Goal: Task Accomplishment & Management: Use online tool/utility

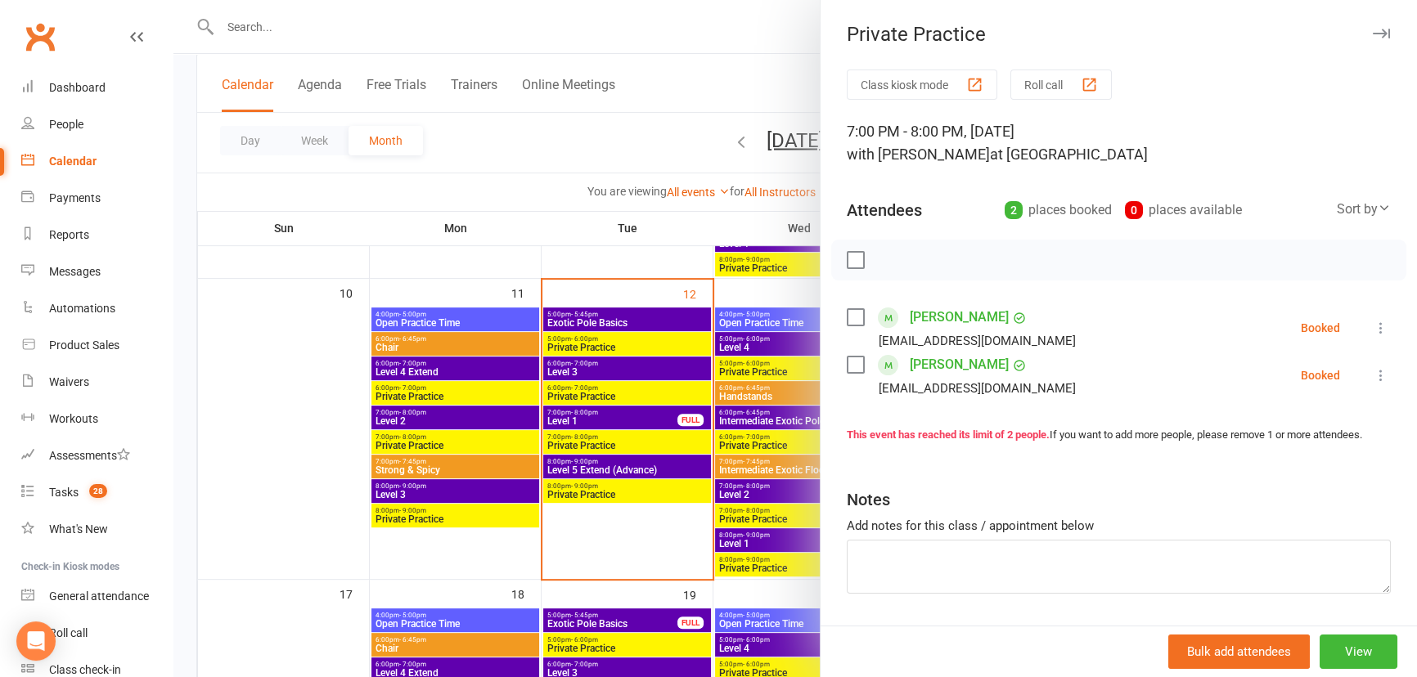
click at [1372, 324] on icon at bounding box center [1380, 328] width 16 height 16
drag, startPoint x: 1330, startPoint y: 427, endPoint x: 1348, endPoint y: 405, distance: 28.5
click at [1330, 427] on link "Check in" at bounding box center [1302, 425] width 176 height 33
drag, startPoint x: 1354, startPoint y: 381, endPoint x: 1357, endPoint y: 362, distance: 19.8
click at [1372, 381] on icon at bounding box center [1380, 375] width 16 height 16
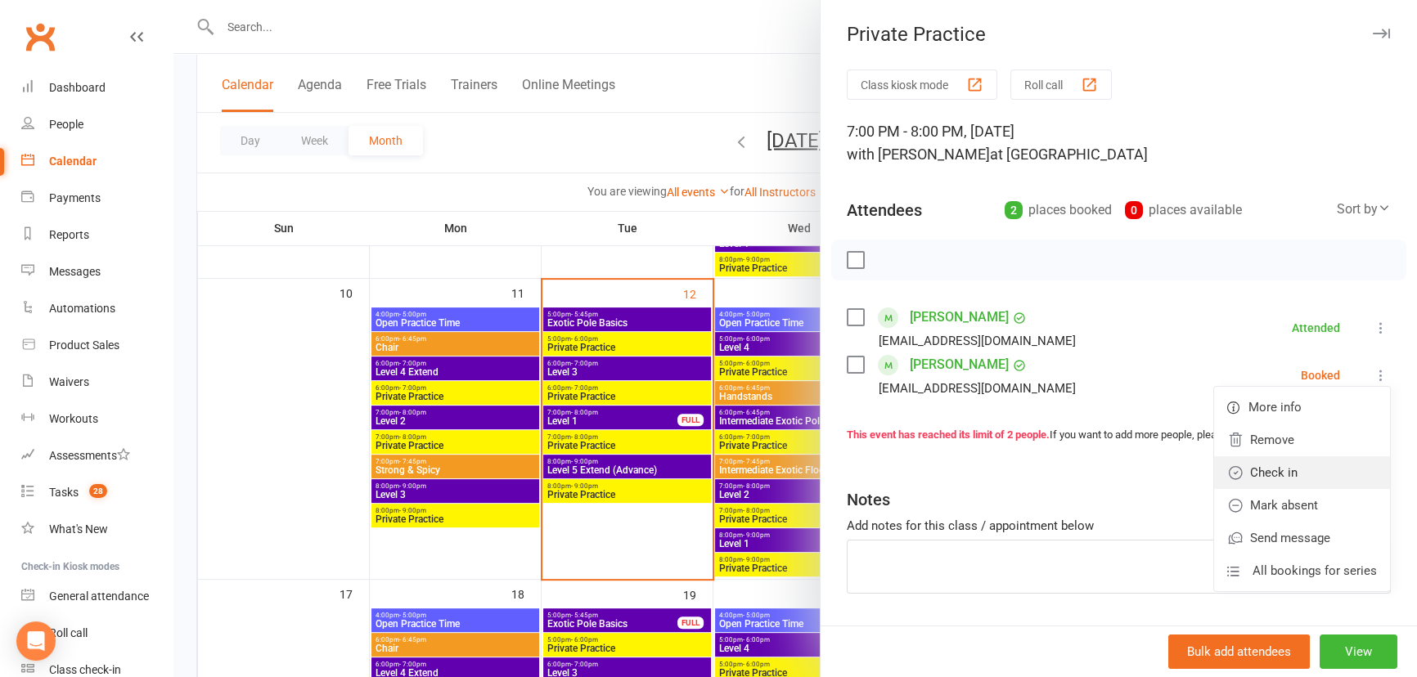
click at [1295, 469] on link "Check in" at bounding box center [1302, 472] width 176 height 33
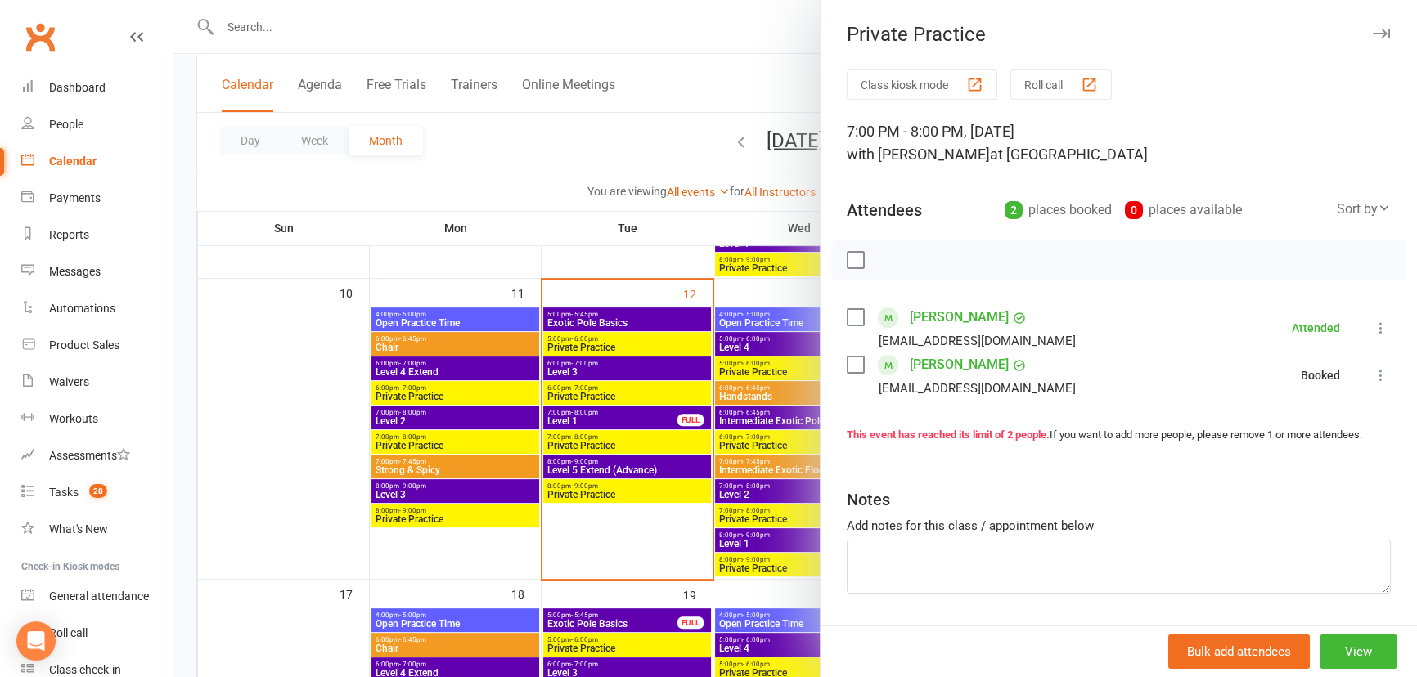
click at [624, 552] on div at bounding box center [794, 338] width 1243 height 677
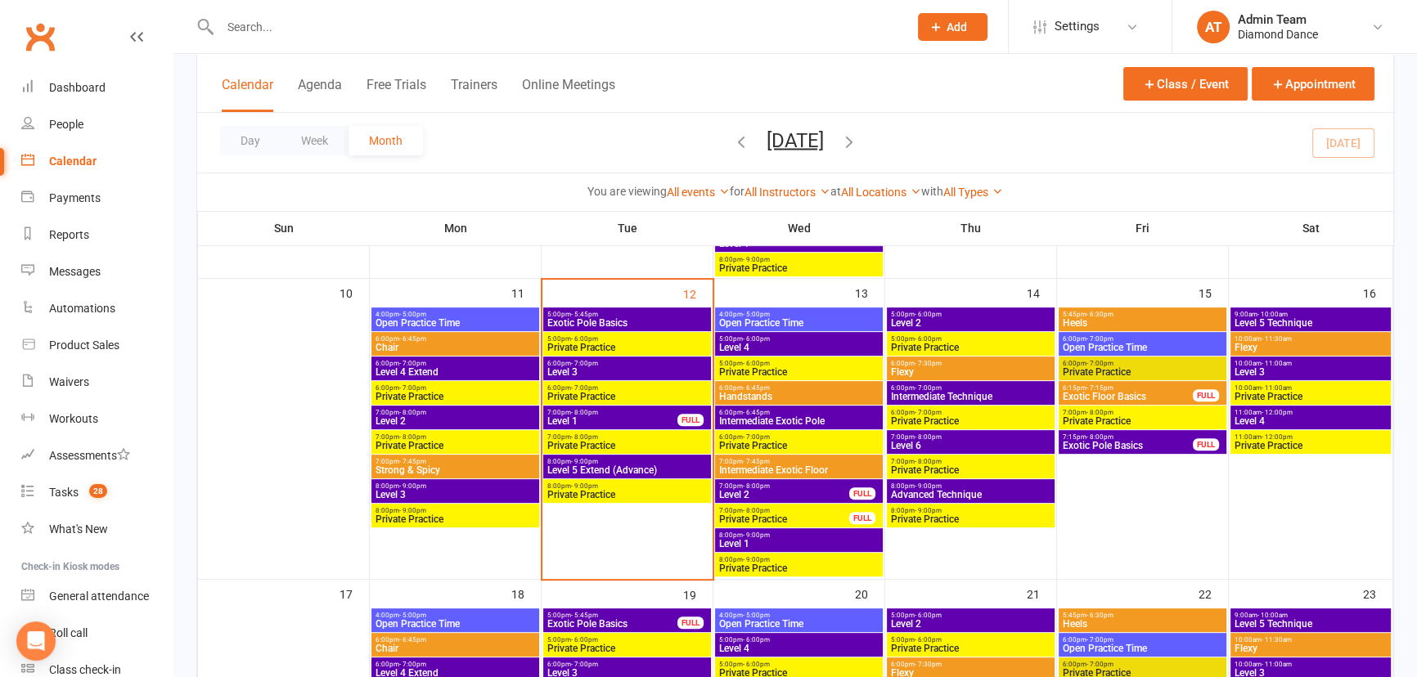
click at [644, 465] on span "Level 5 Extend (Advance)" at bounding box center [626, 470] width 161 height 10
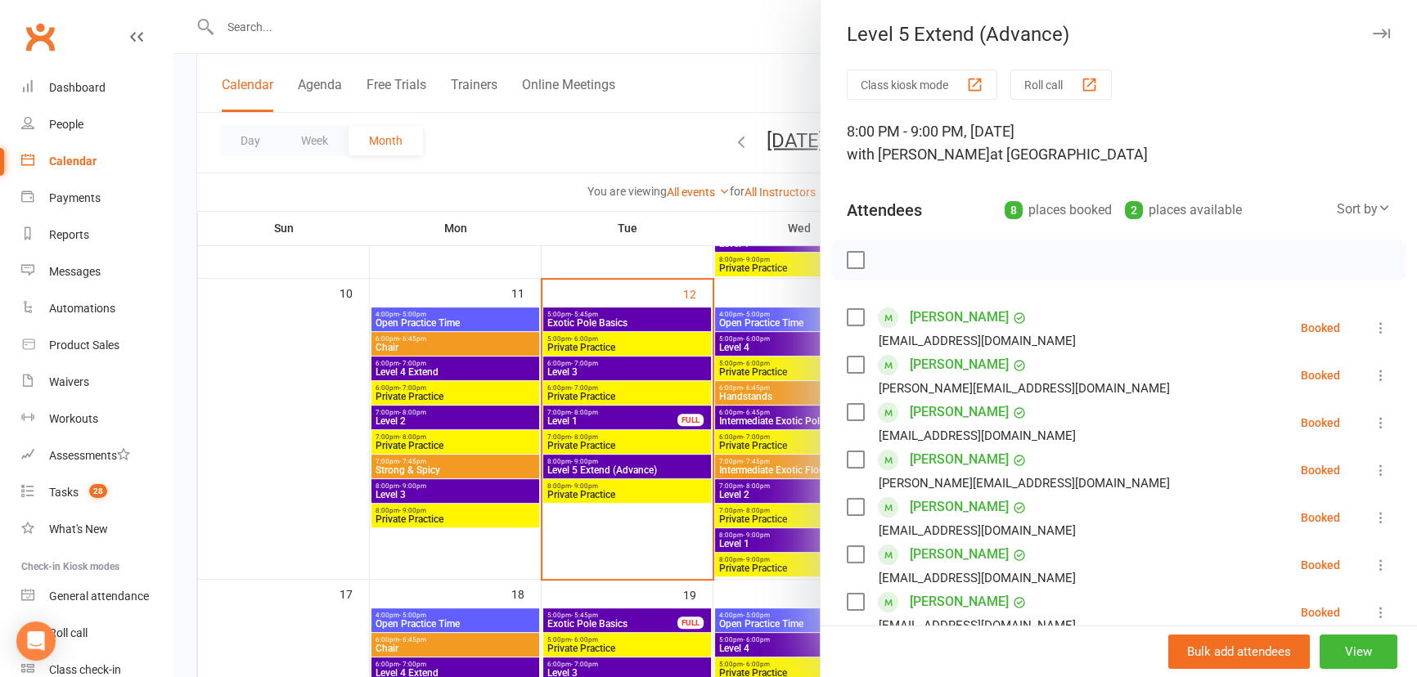
scroll to position [74, 0]
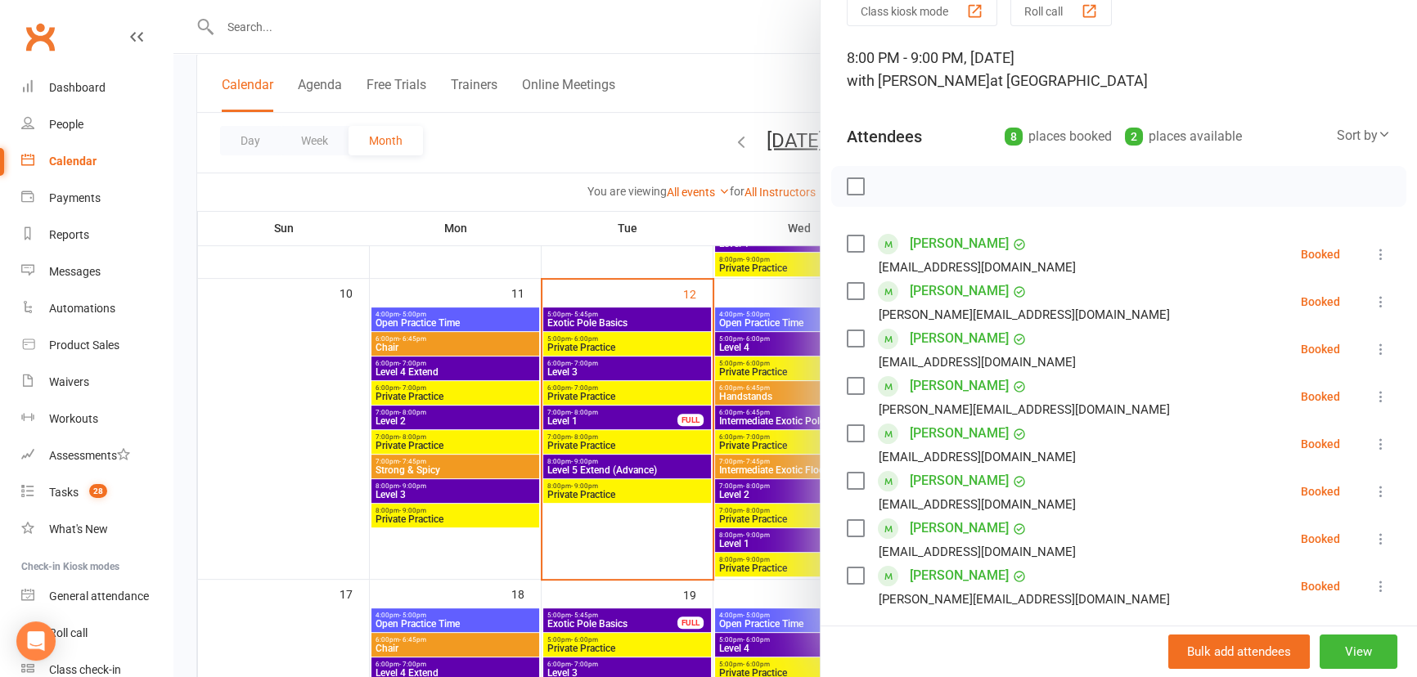
click at [1372, 249] on icon at bounding box center [1380, 254] width 16 height 16
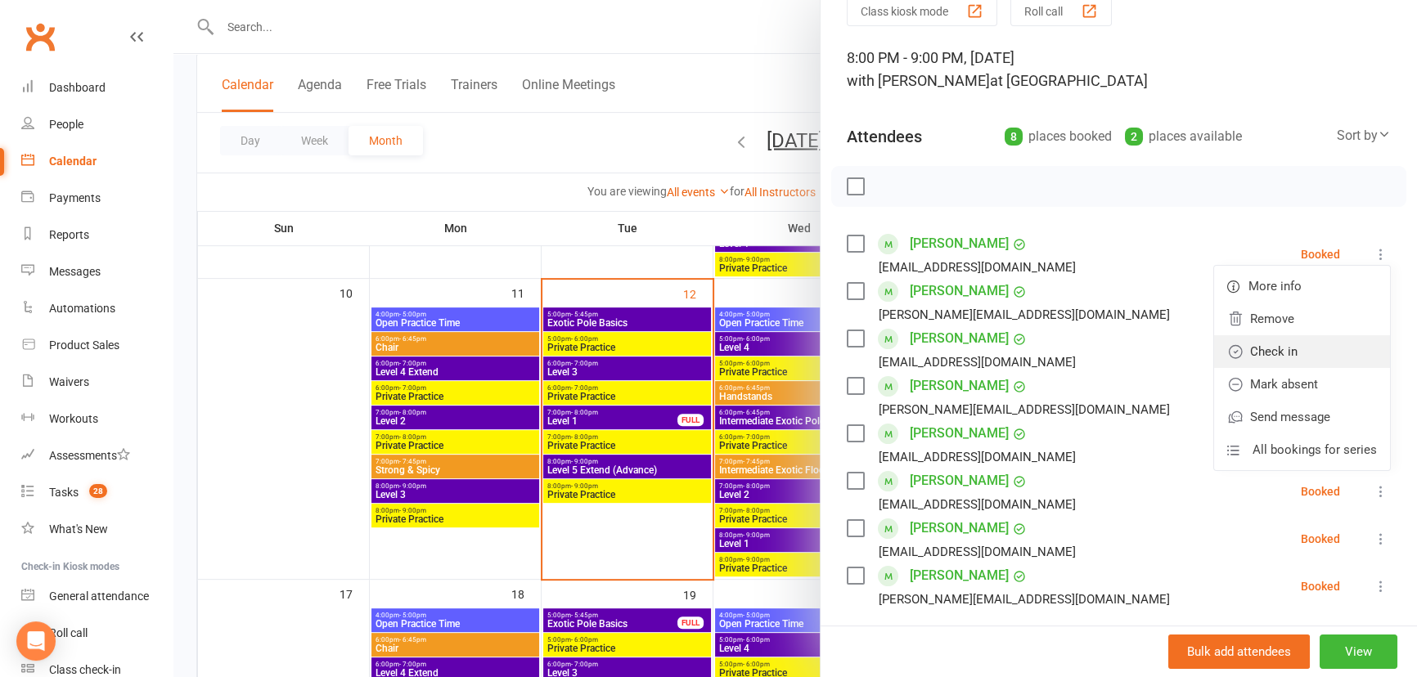
click at [1318, 348] on link "Check in" at bounding box center [1302, 351] width 176 height 33
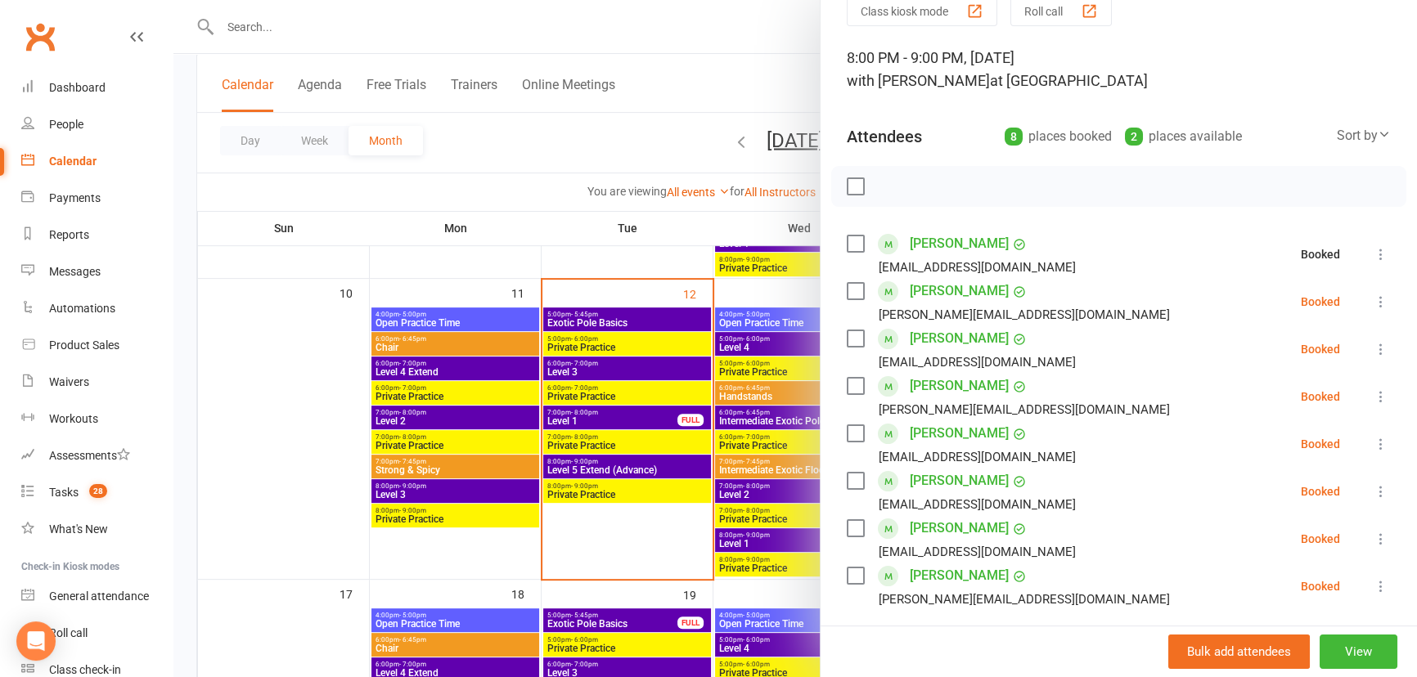
click at [1372, 295] on icon at bounding box center [1380, 302] width 16 height 16
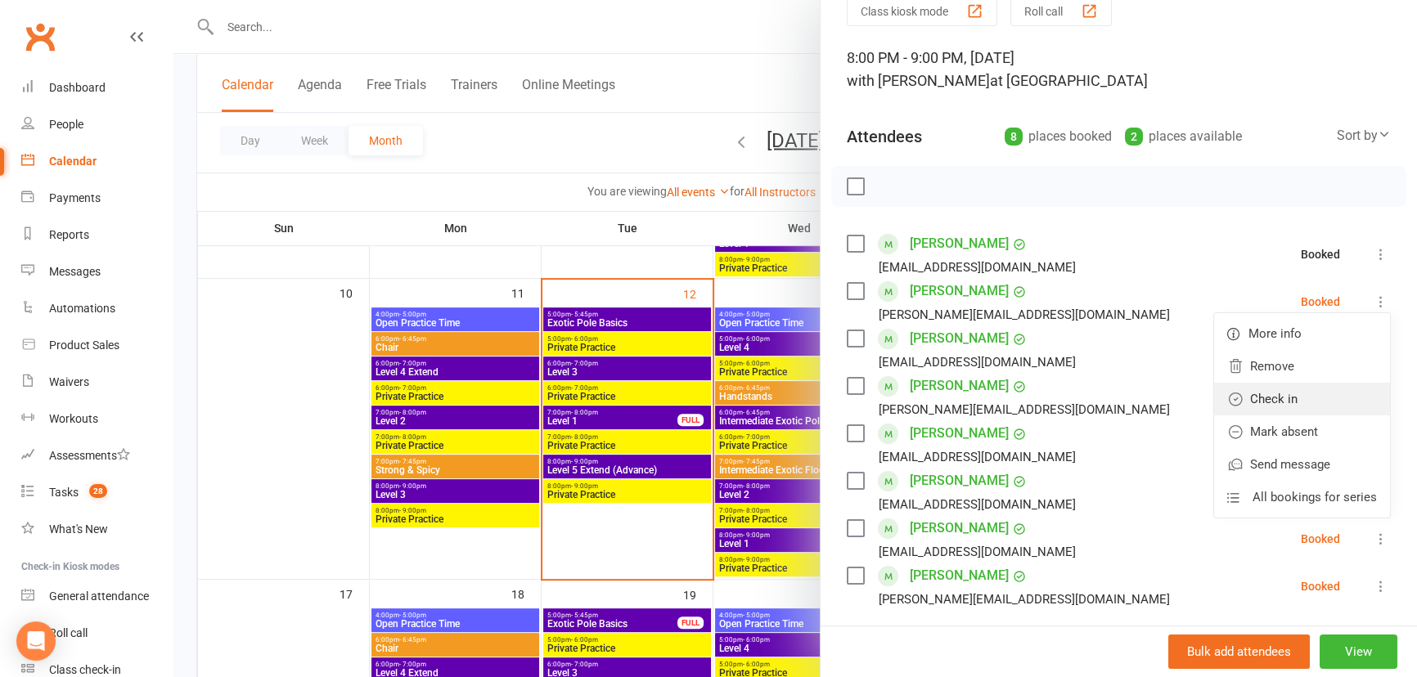
click at [1325, 397] on link "Check in" at bounding box center [1302, 399] width 176 height 33
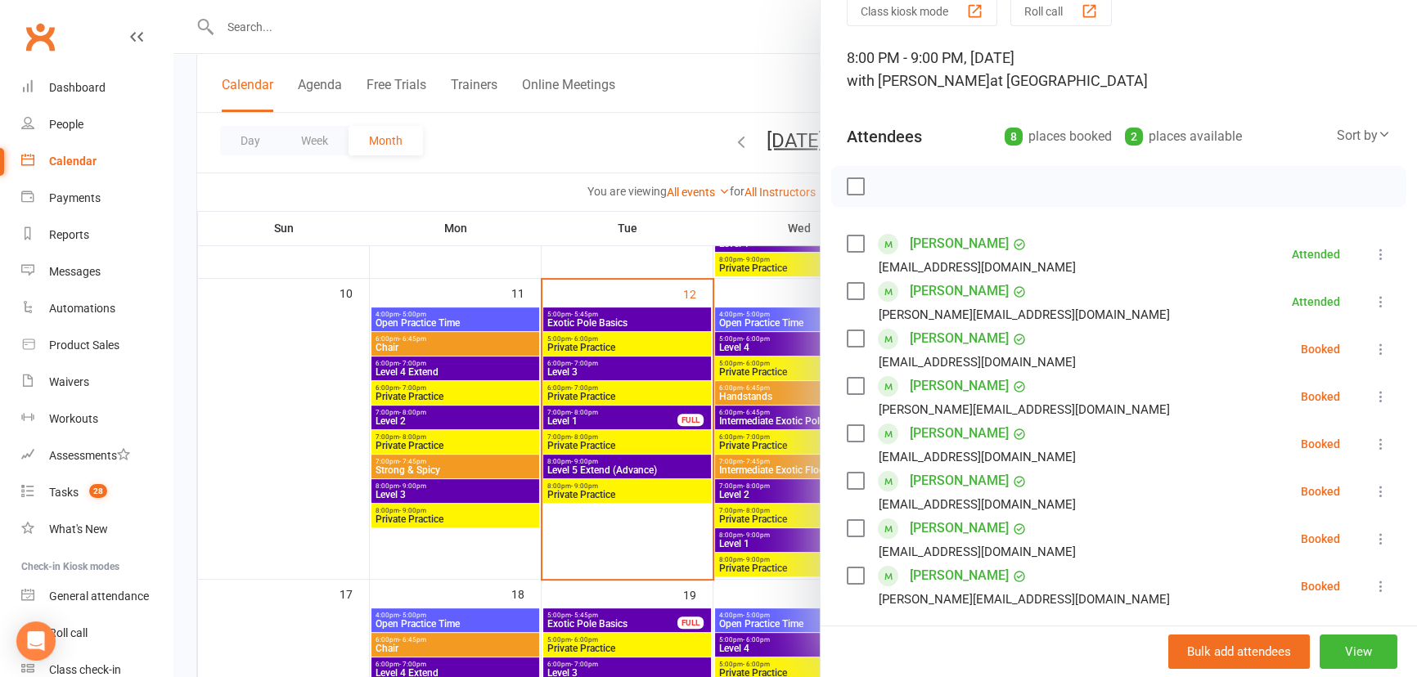
click at [1372, 398] on icon at bounding box center [1380, 396] width 16 height 16
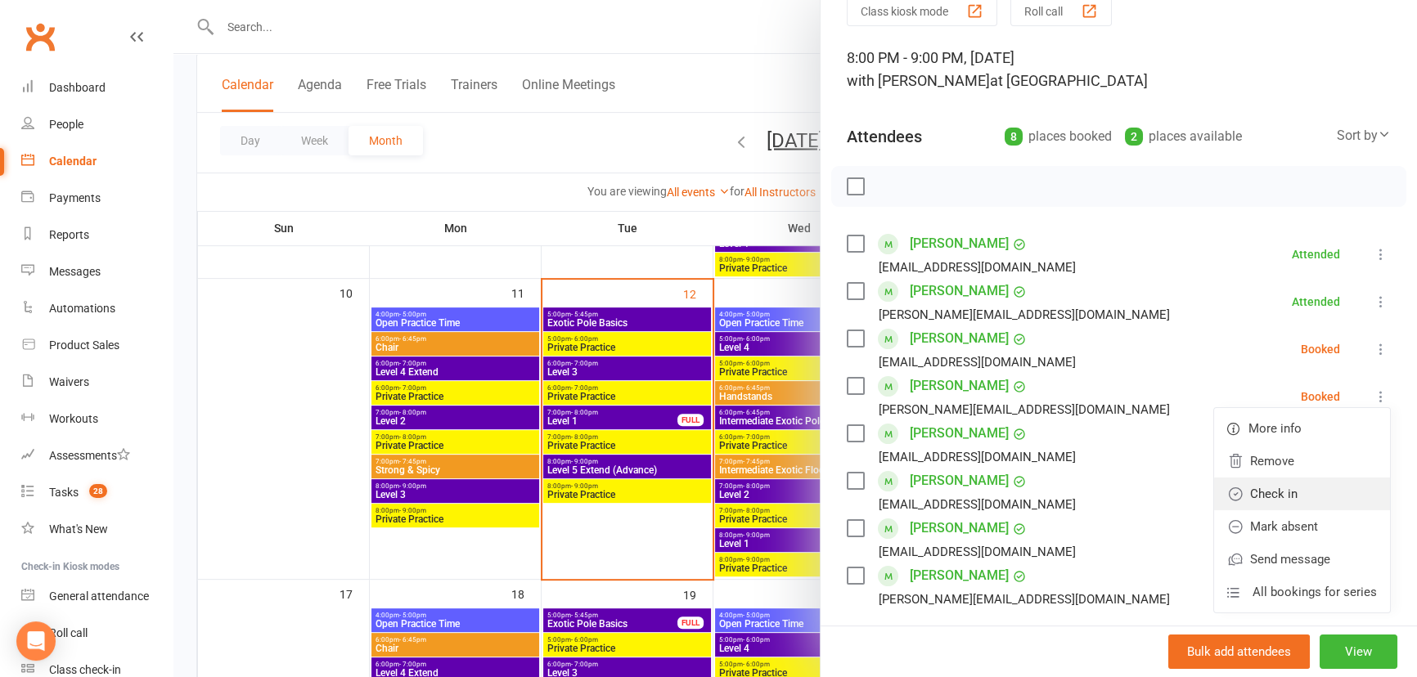
click at [1306, 501] on link "Check in" at bounding box center [1302, 494] width 176 height 33
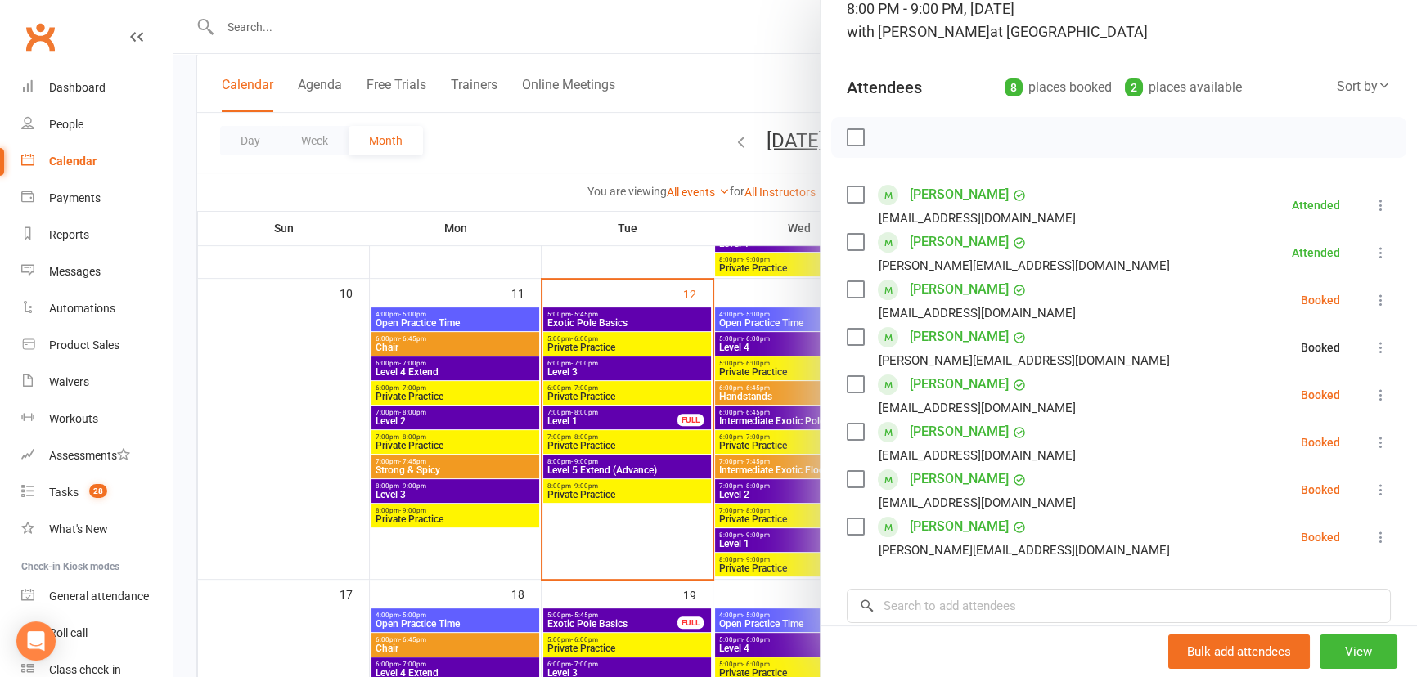
scroll to position [148, 0]
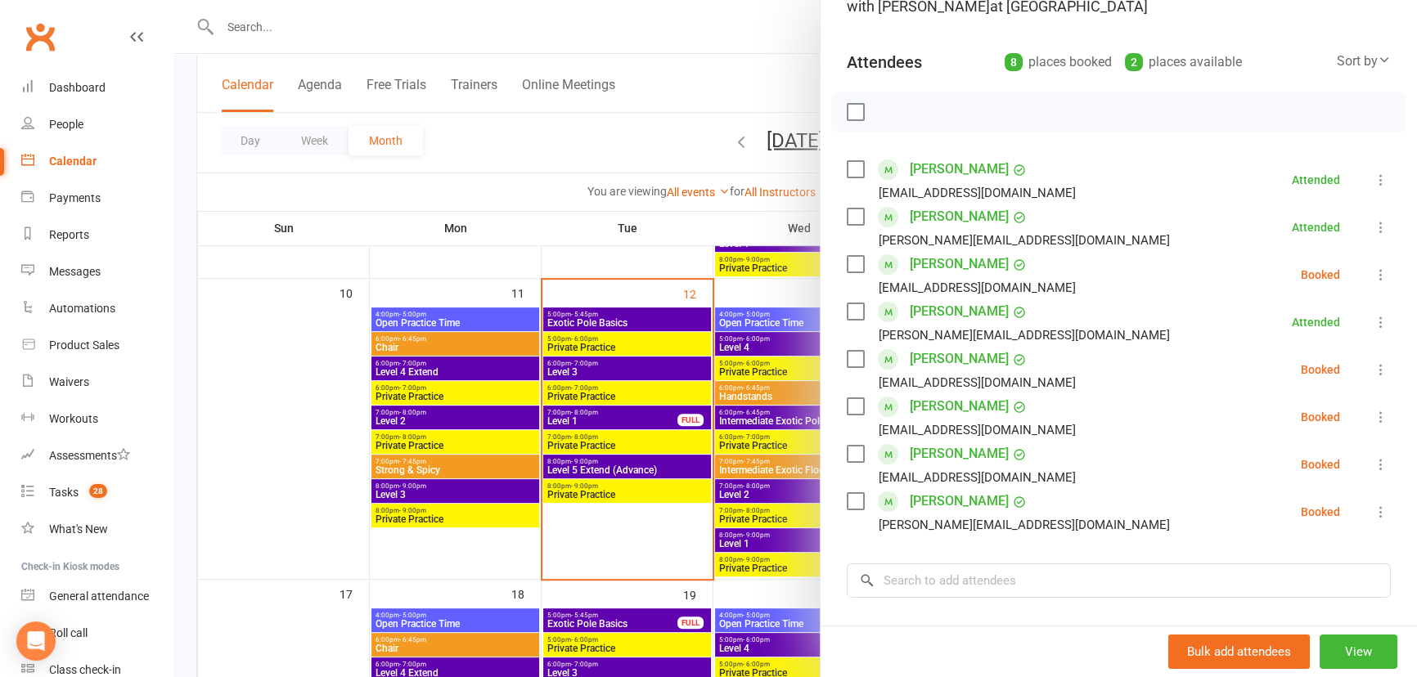
click at [640, 424] on div at bounding box center [794, 338] width 1243 height 677
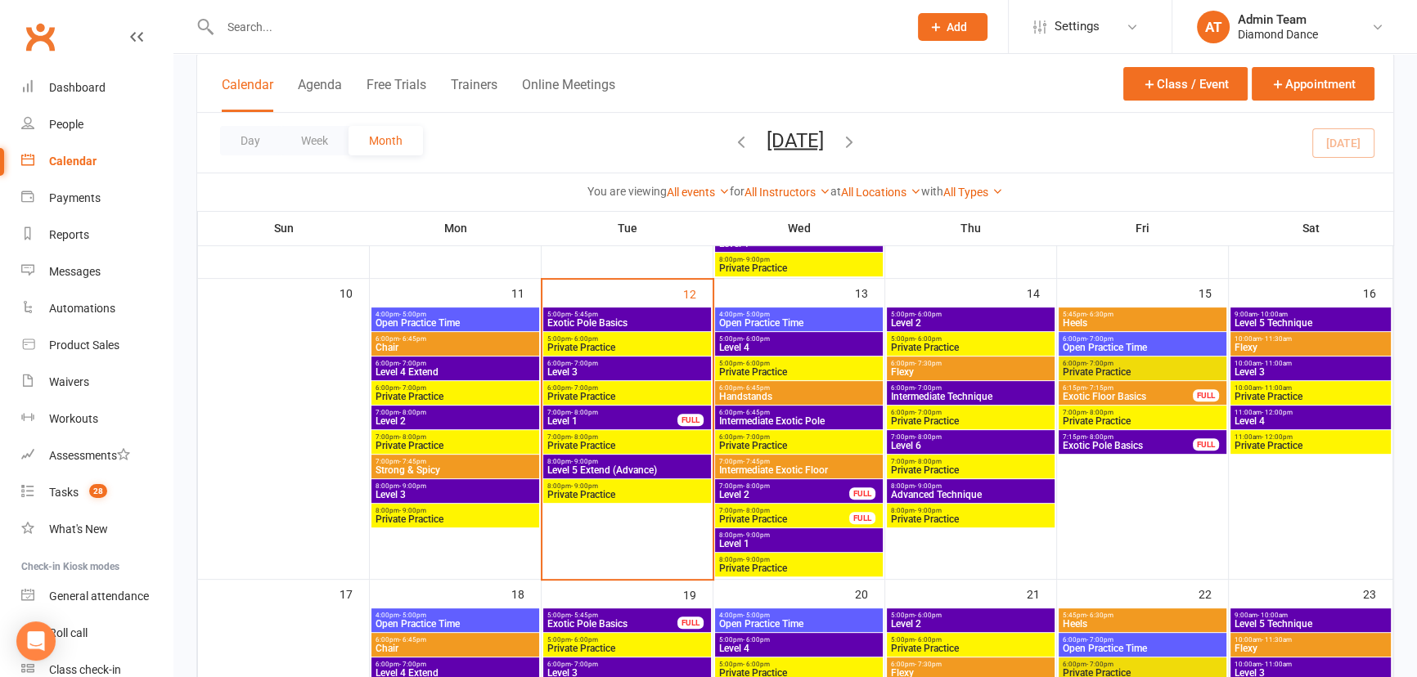
click at [637, 415] on span "7:00pm - 8:00pm" at bounding box center [612, 412] width 132 height 7
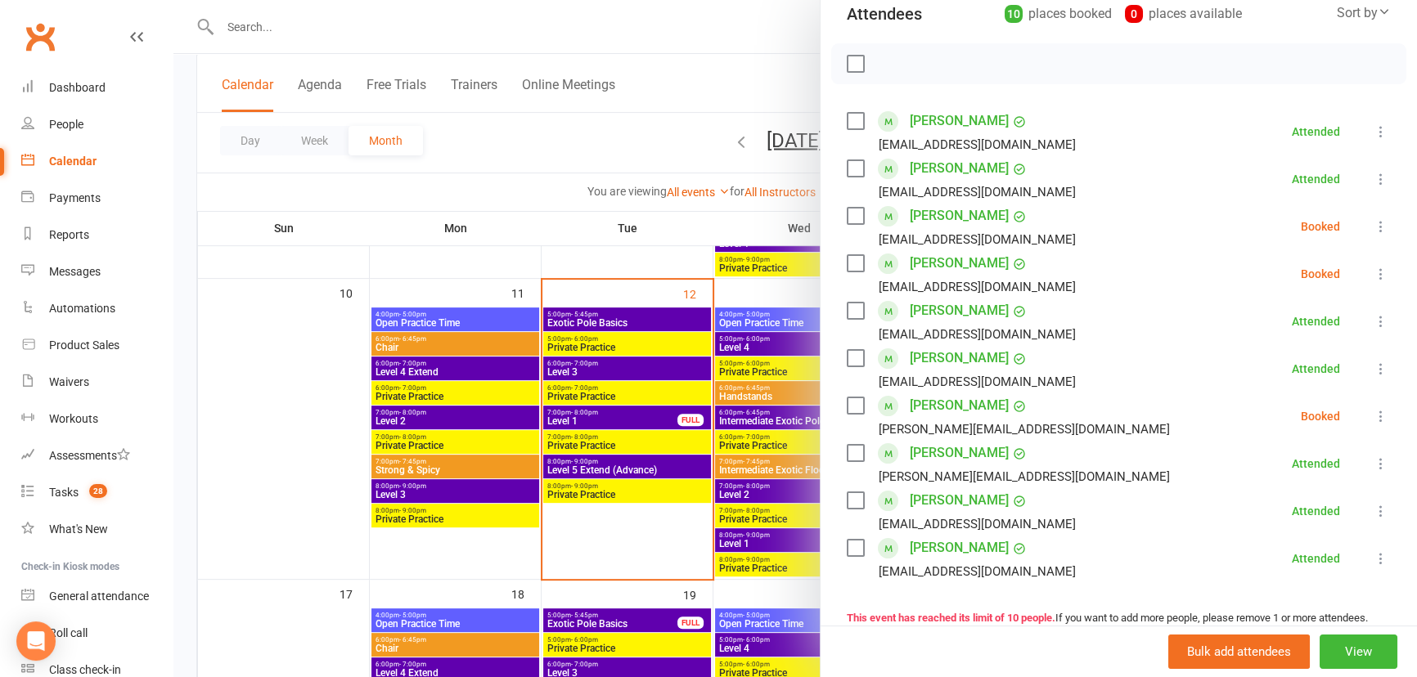
scroll to position [222, 0]
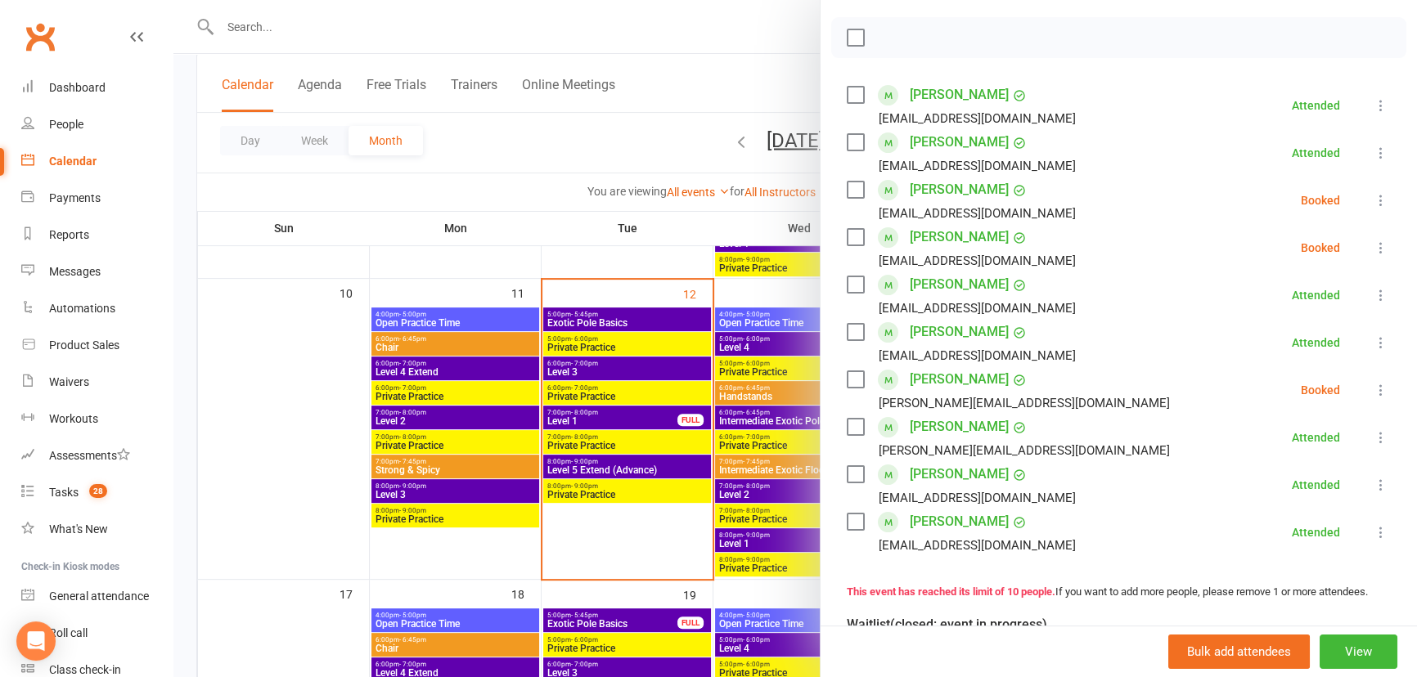
click at [1372, 386] on icon at bounding box center [1380, 390] width 16 height 16
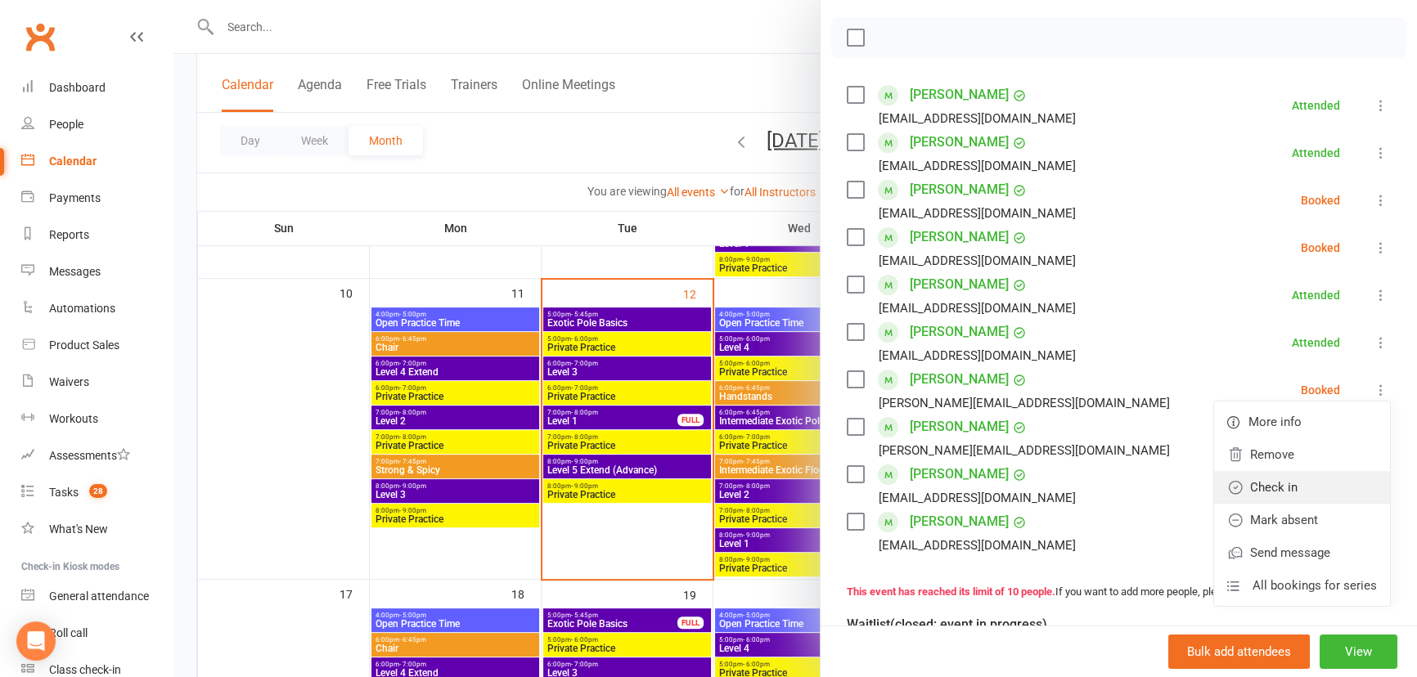
click at [1296, 482] on link "Check in" at bounding box center [1302, 487] width 176 height 33
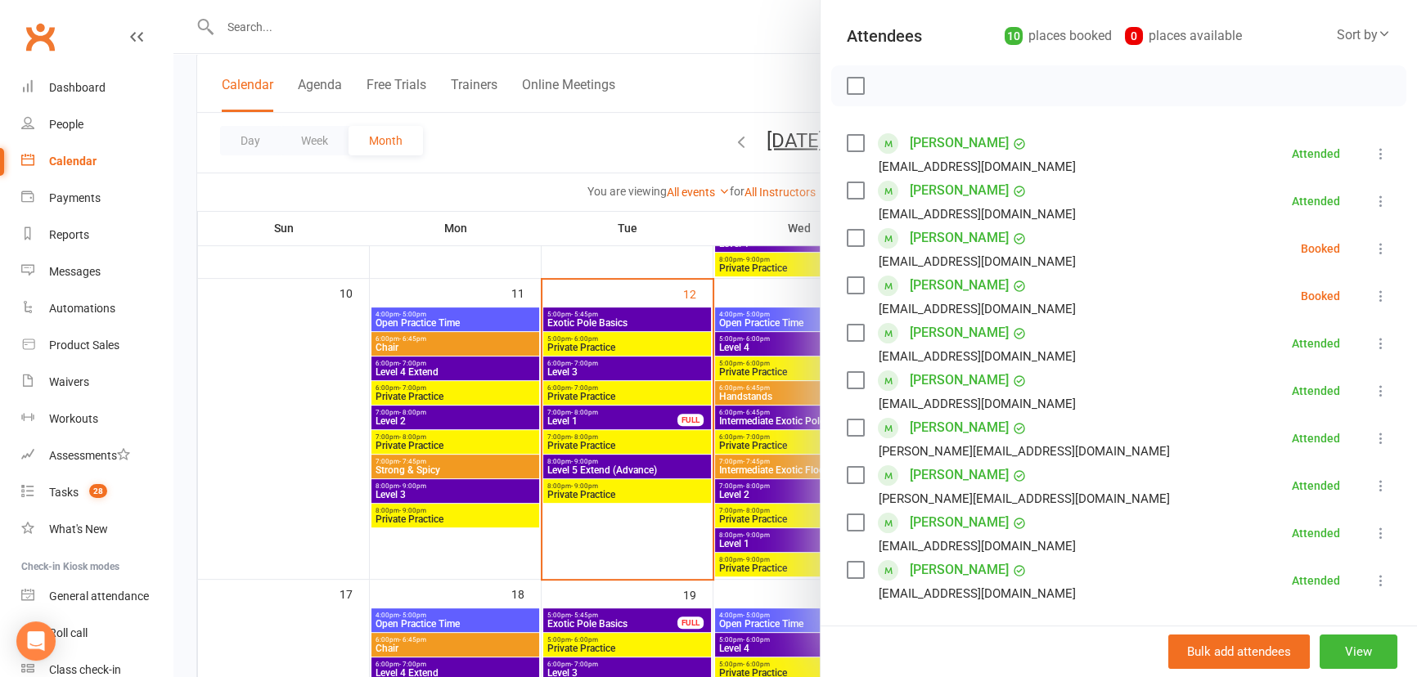
scroll to position [148, 0]
